Goal: Transaction & Acquisition: Purchase product/service

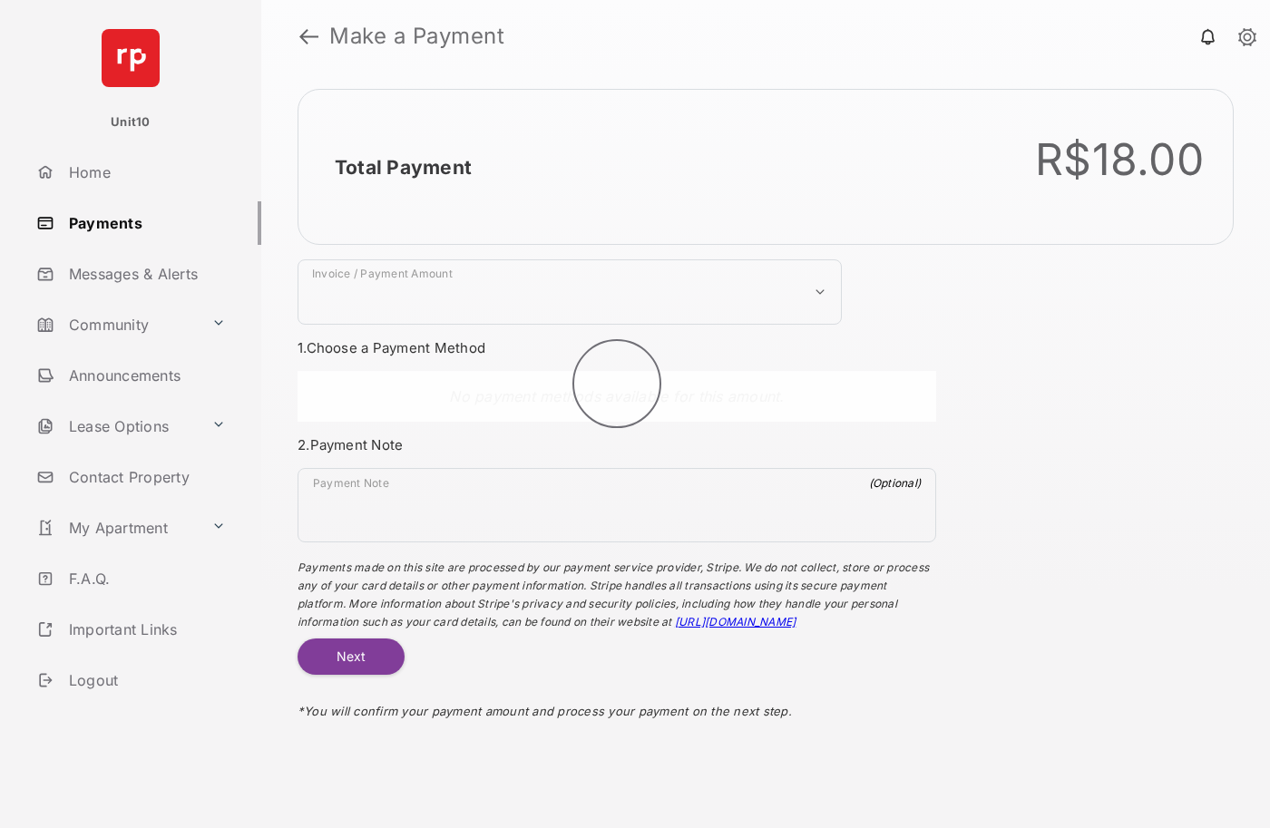
select select "***"
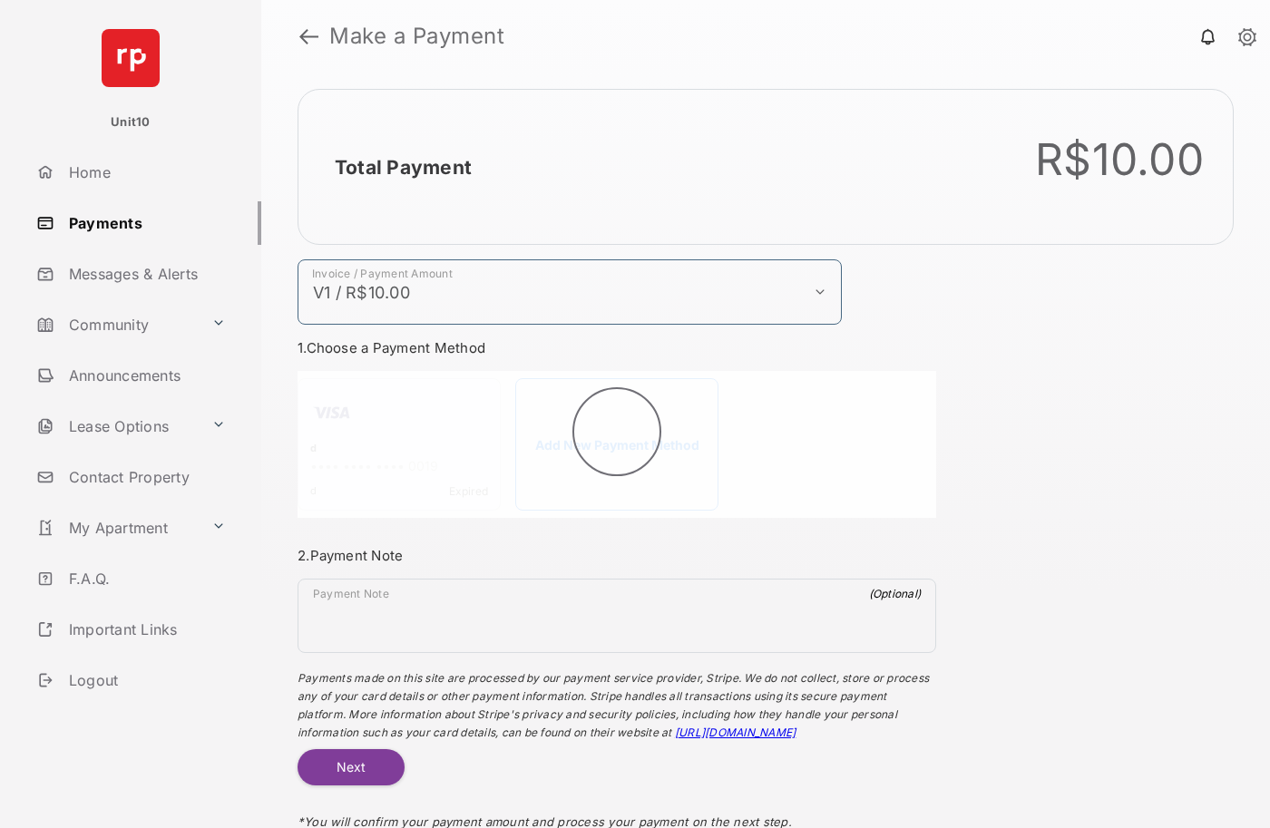
click at [402, 167] on h2 "Total Payment" at bounding box center [403, 167] width 137 height 23
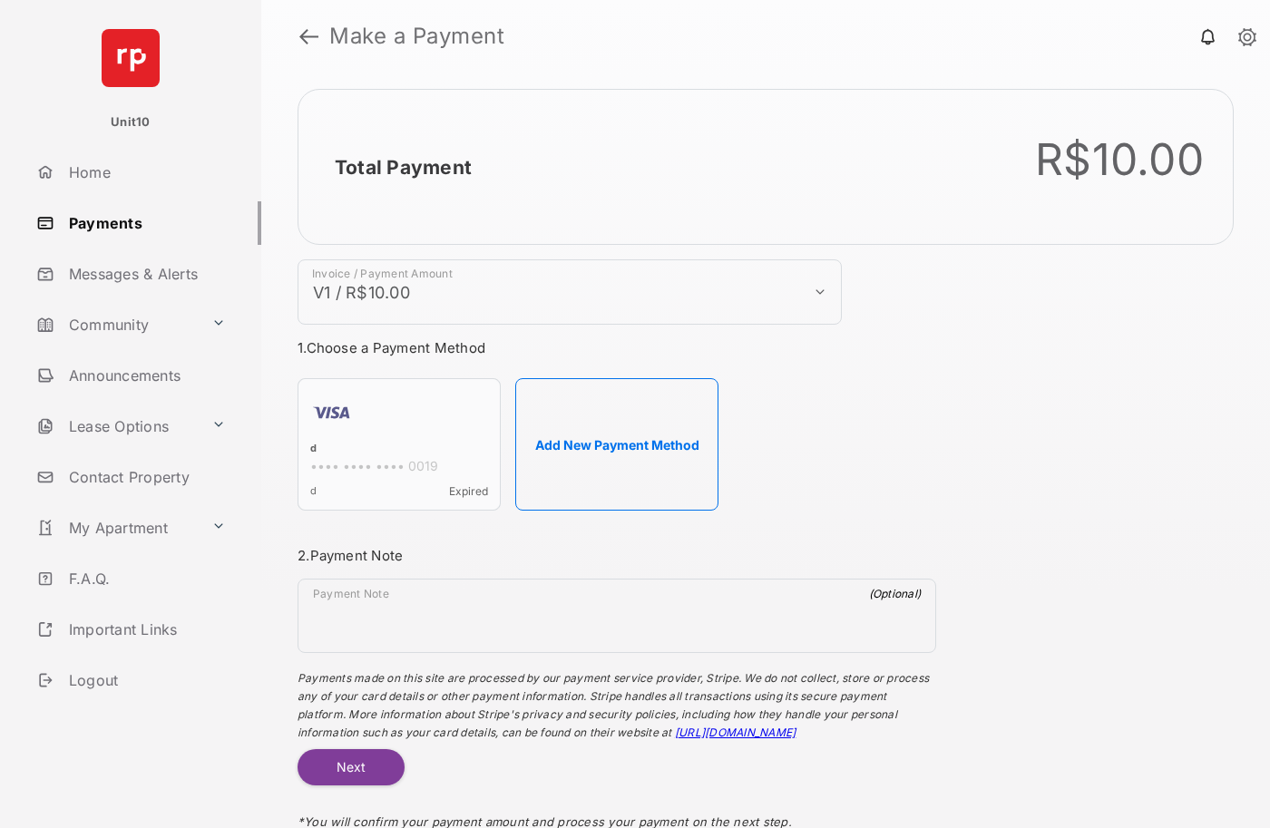
click at [402, 167] on h2 "Total Payment" at bounding box center [403, 167] width 137 height 23
click at [617, 445] on button "Add New Payment Method" at bounding box center [616, 444] width 203 height 132
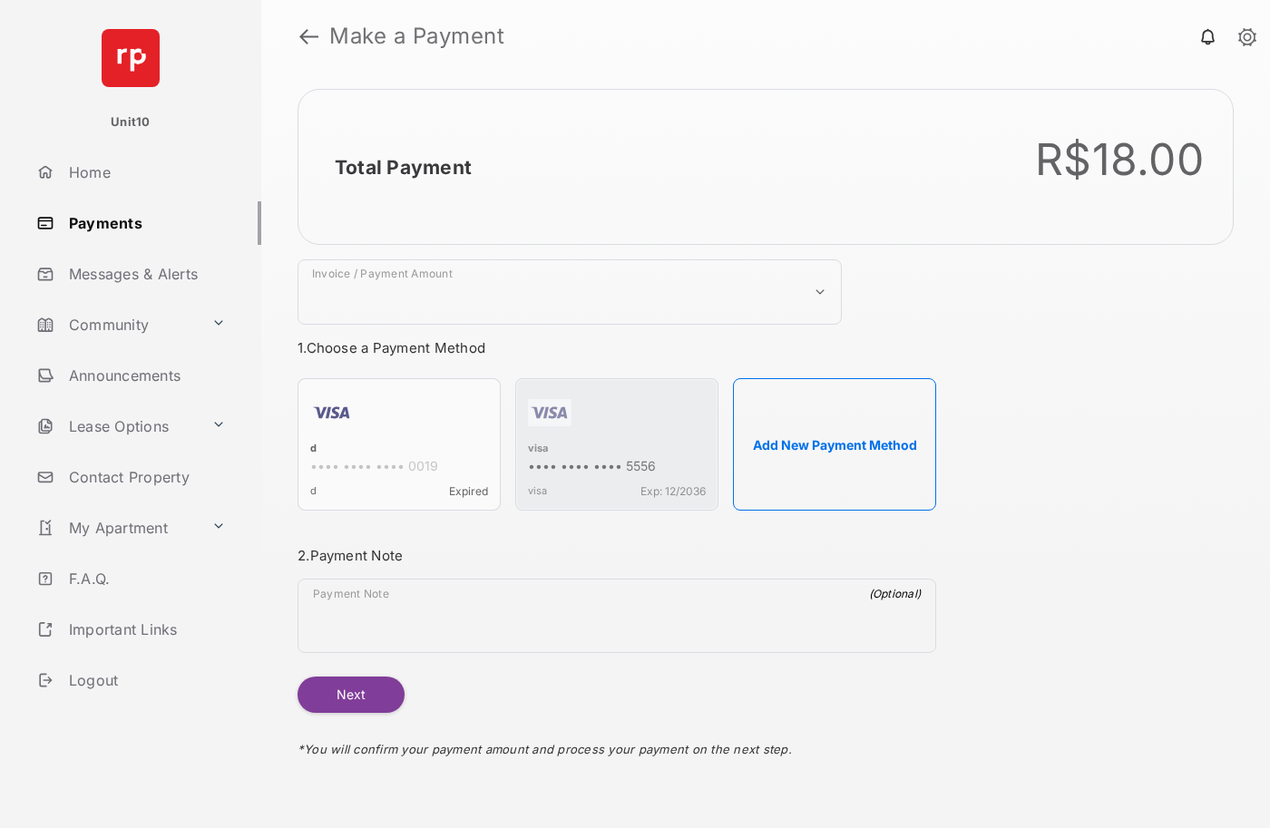
click at [417, 36] on strong "Make a Payment" at bounding box center [416, 36] width 175 height 22
click at [402, 167] on h2 "Total Payment" at bounding box center [403, 167] width 137 height 23
click at [538, 450] on div "visa" at bounding box center [617, 450] width 178 height 16
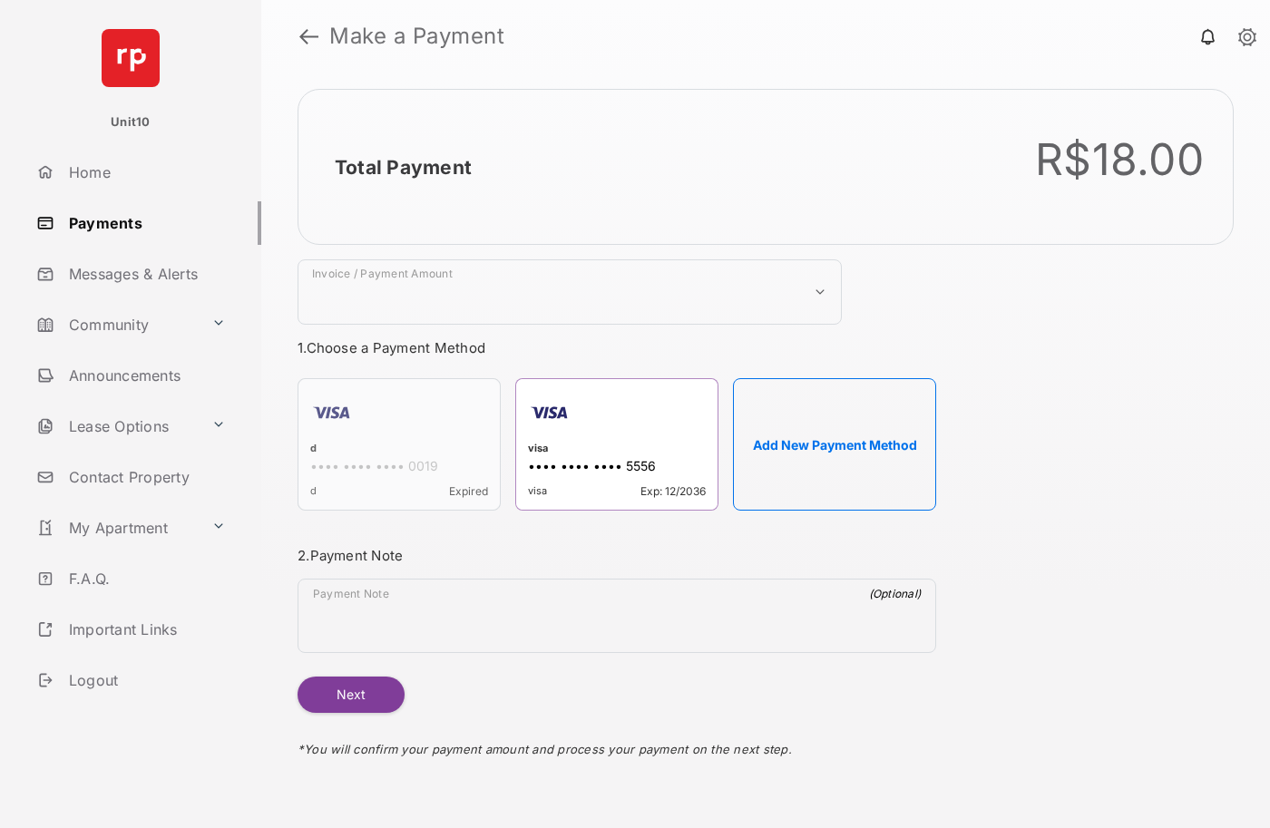
select select "***"
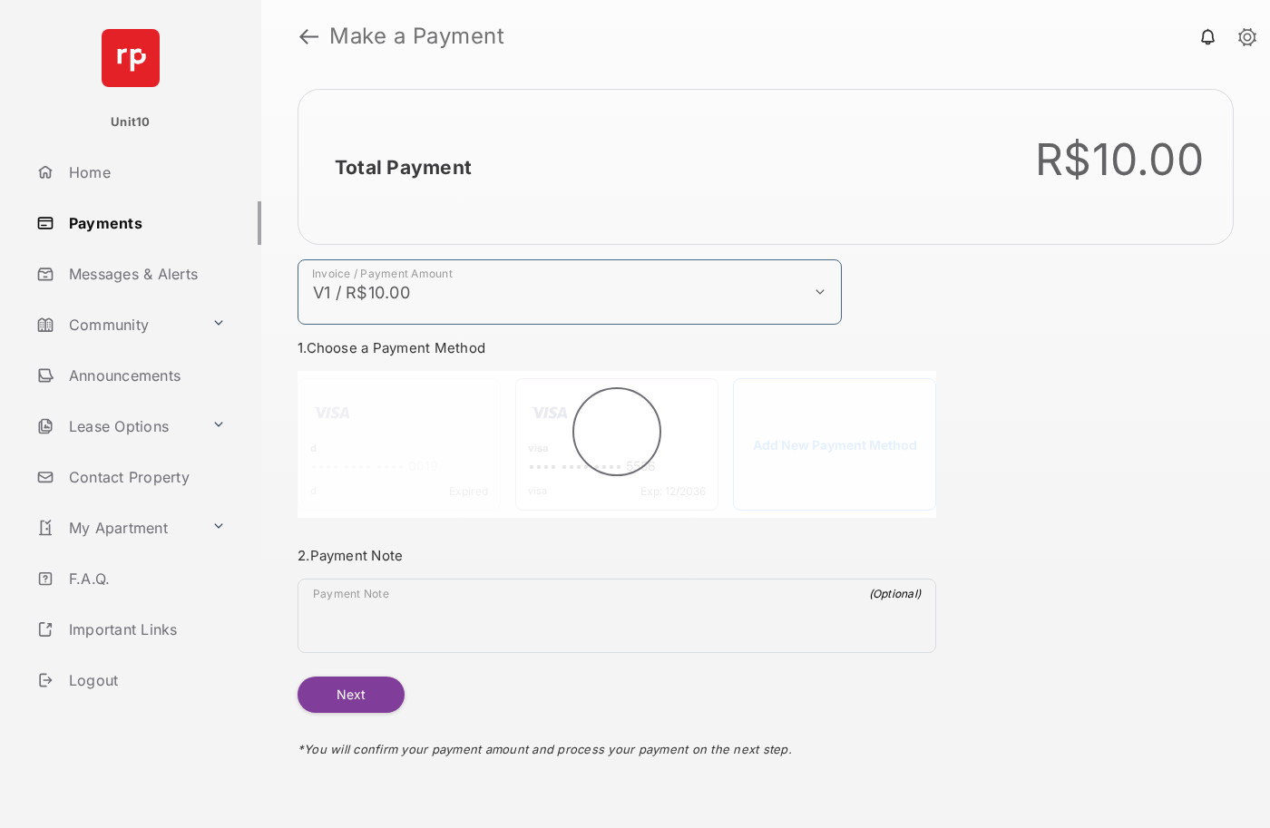
click at [402, 167] on h2 "Total Payment" at bounding box center [403, 167] width 137 height 23
click at [350, 695] on button "Next" at bounding box center [351, 695] width 107 height 36
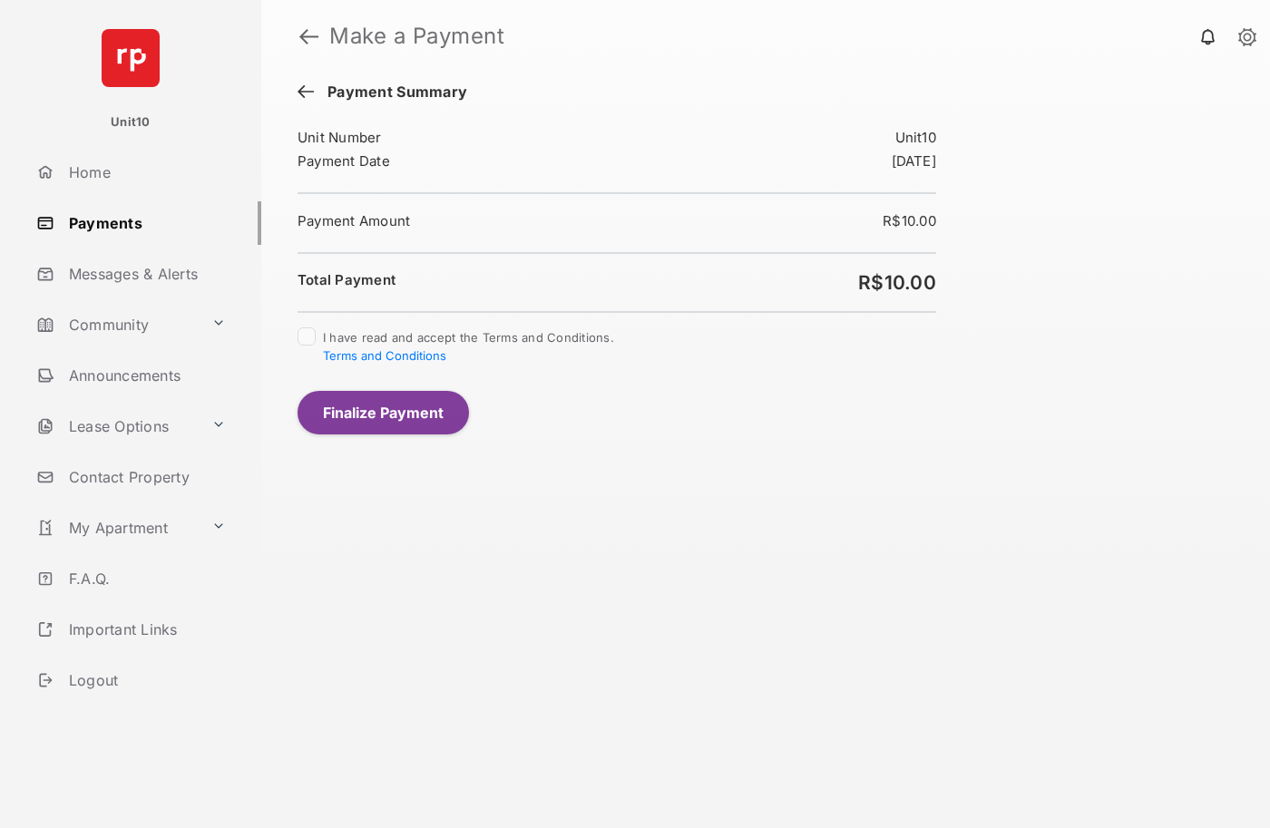
click at [383, 412] on button "Finalize Payment" at bounding box center [383, 413] width 171 height 44
